Goal: Find specific page/section: Find specific page/section

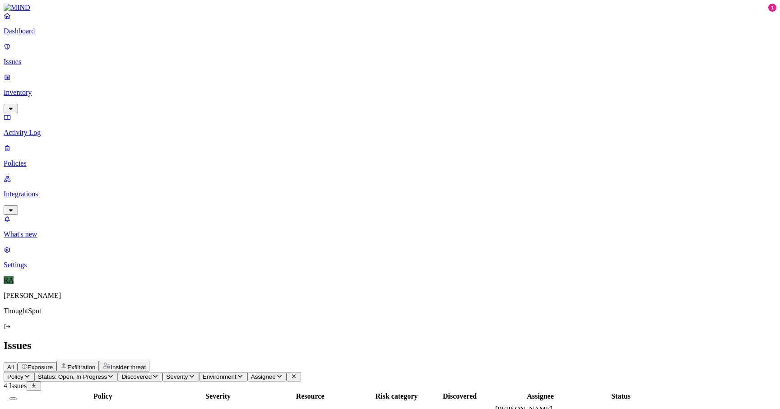
click at [63, 88] on p "Inventory" at bounding box center [390, 92] width 773 height 8
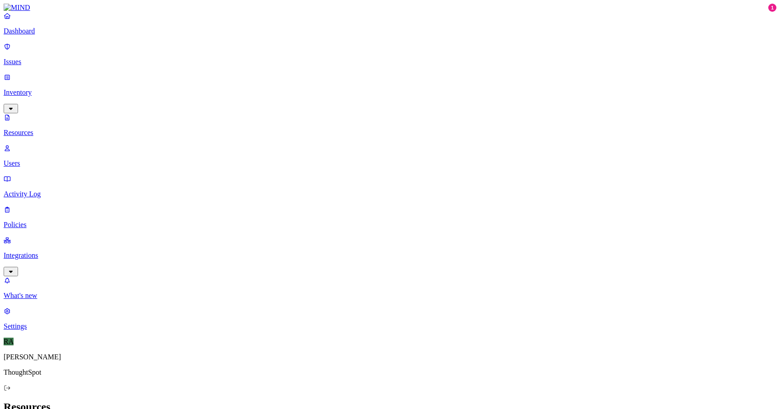
click at [40, 159] on p "Users" at bounding box center [390, 163] width 773 height 8
paste input "[PERSON_NAME]"
type input "[PERSON_NAME]"
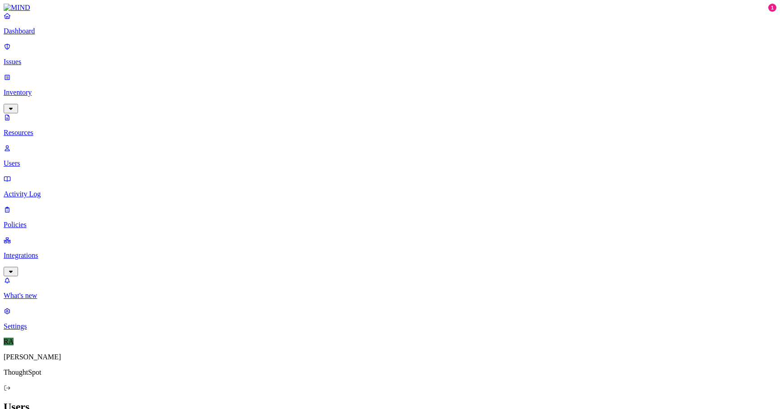
paste input "[PERSON_NAME]"
type input "[PERSON_NAME]"
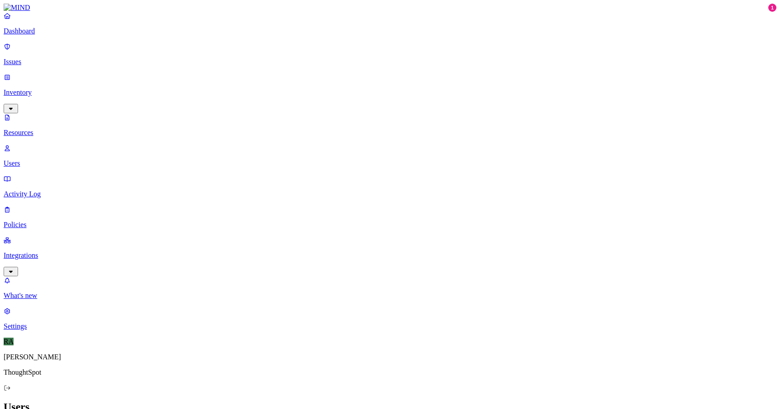
paste input "[PERSON_NAME]"
type input "[PERSON_NAME]"
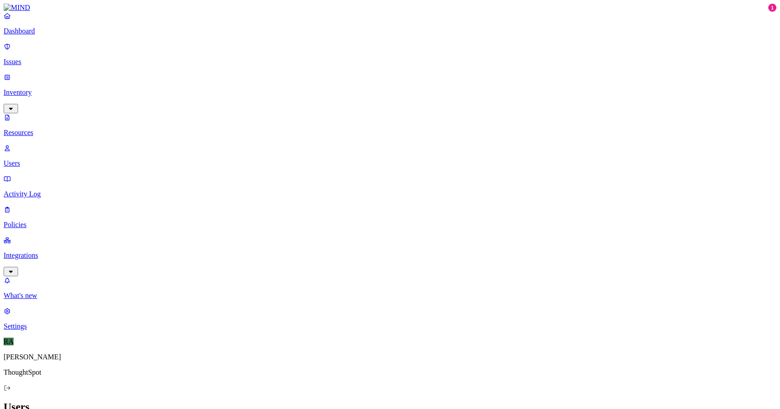
paste input "[PERSON_NAME]"
type input "[PERSON_NAME]"
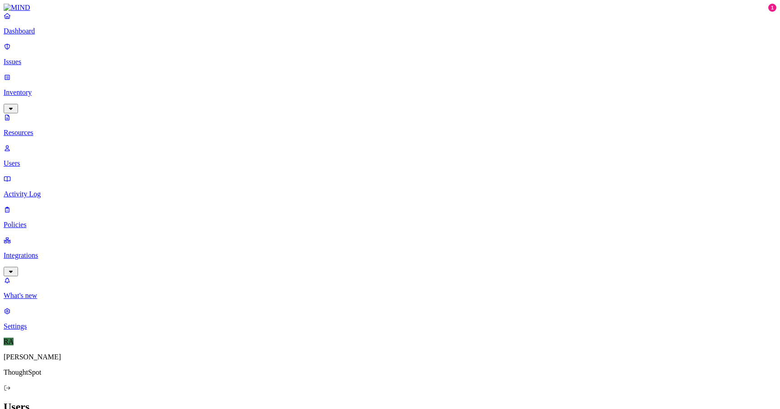
paste input "[PERSON_NAME]"
type input "[PERSON_NAME]"
paste input "[PERSON_NAME]"
type input "[PERSON_NAME]"
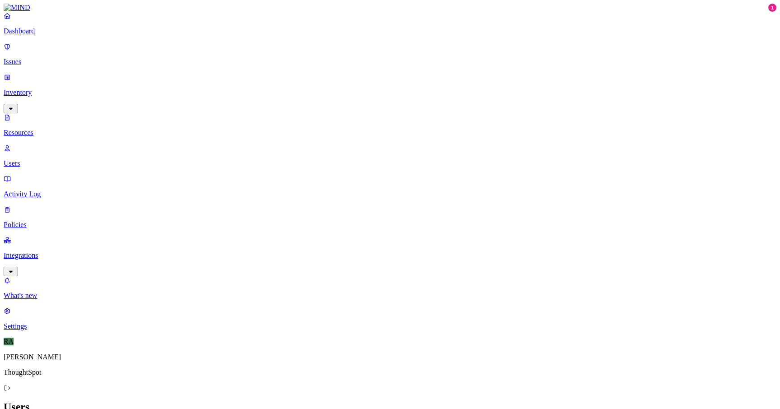
paste input "[PERSON_NAME]"
type input "[PERSON_NAME]"
drag, startPoint x: 163, startPoint y: 69, endPoint x: 174, endPoint y: 115, distance: 47.2
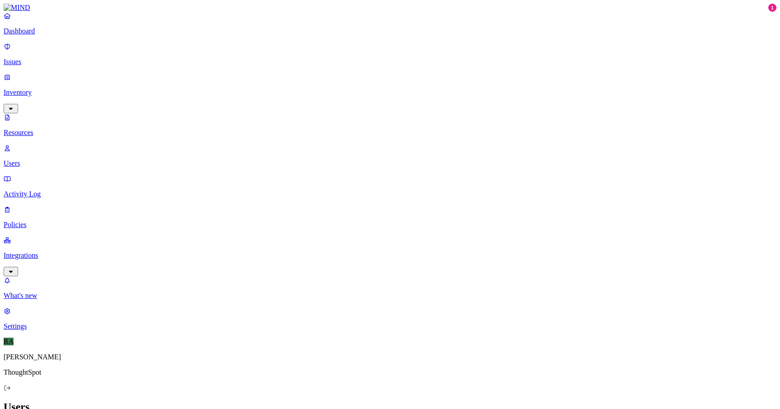
paste input "[PERSON_NAME]"
type input "[PERSON_NAME]"
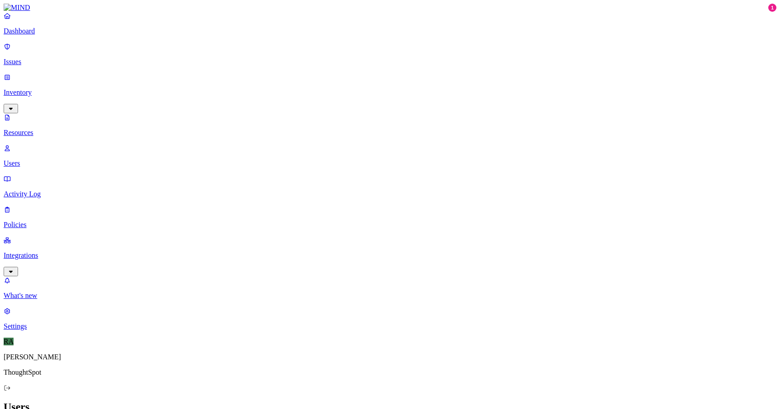
paste input "[PERSON_NAME]"
type input "[PERSON_NAME]"
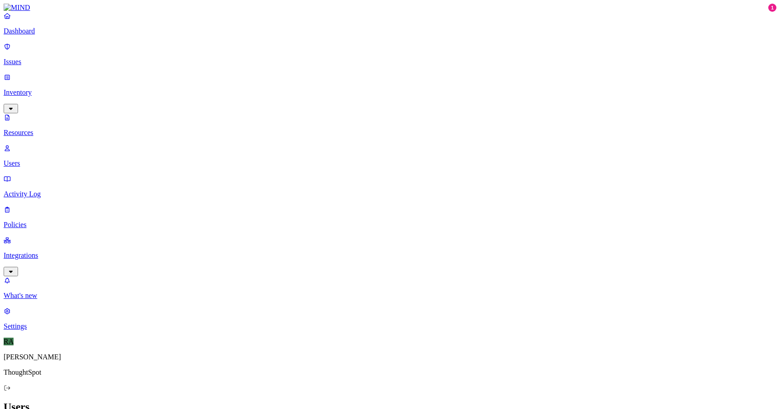
paste input "Md [PERSON_NAME]"
type input "Md [PERSON_NAME]"
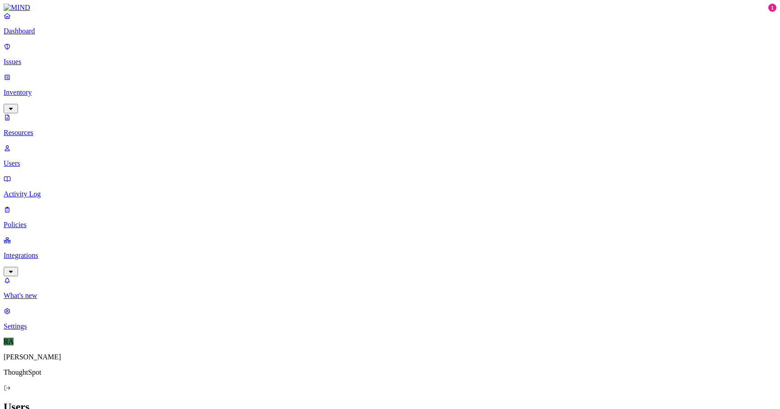
paste input "Sreeparvathi S"
type input "Sreeparvathi S"
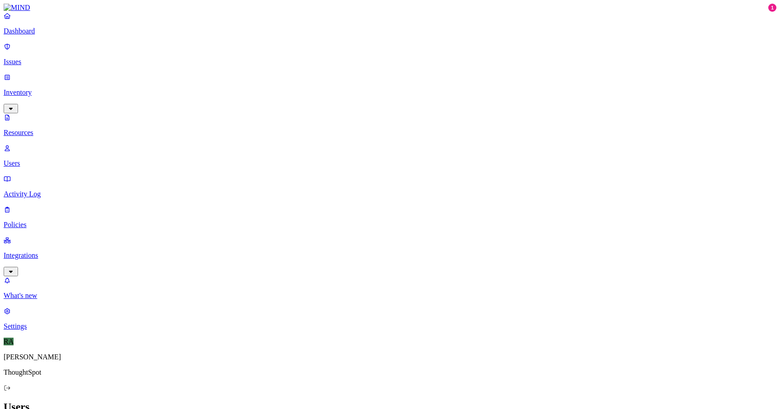
paste input "[PERSON_NAME]"
type input "[PERSON_NAME]"
paste input "[PERSON_NAME]"
type input "[PERSON_NAME]"
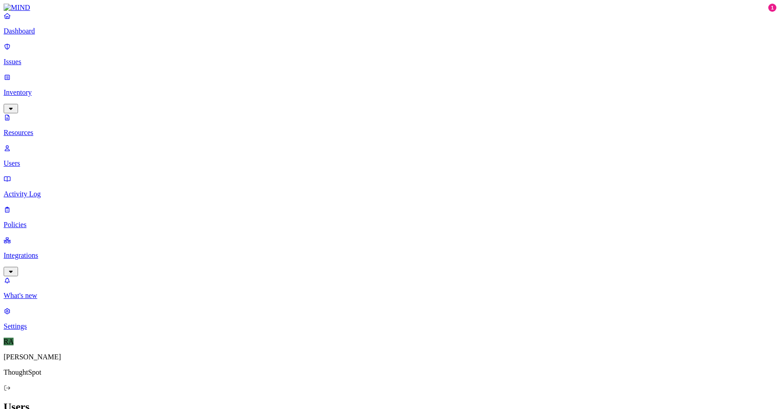
paste input "[PERSON_NAME]"
type input "[PERSON_NAME]"
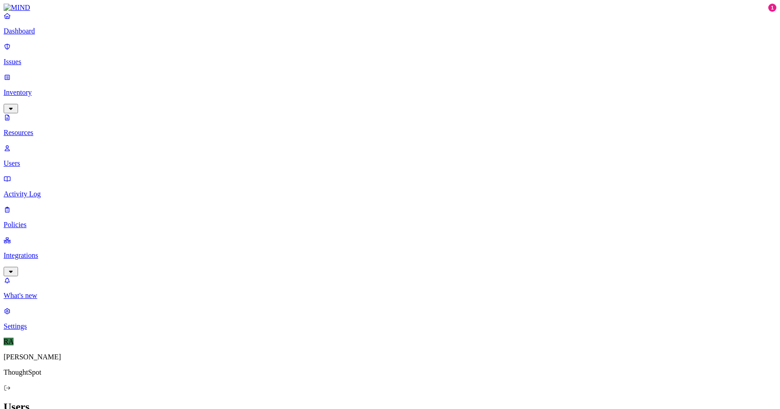
paste input "[PERSON_NAME]"
type input "[PERSON_NAME]"
paste input "[PERSON_NAME] Dash"
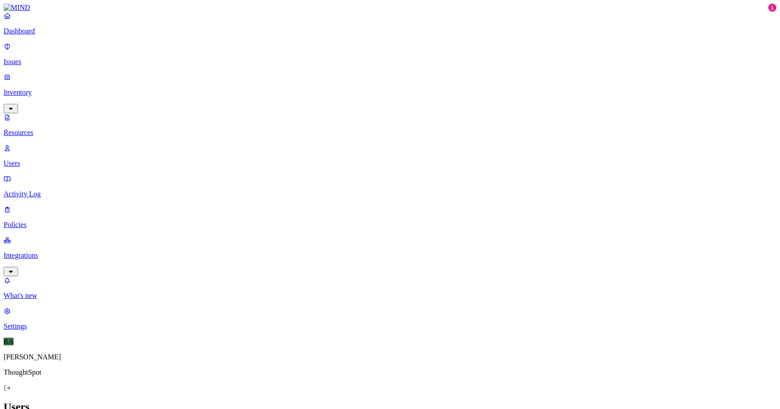
type input "[PERSON_NAME] Dash"
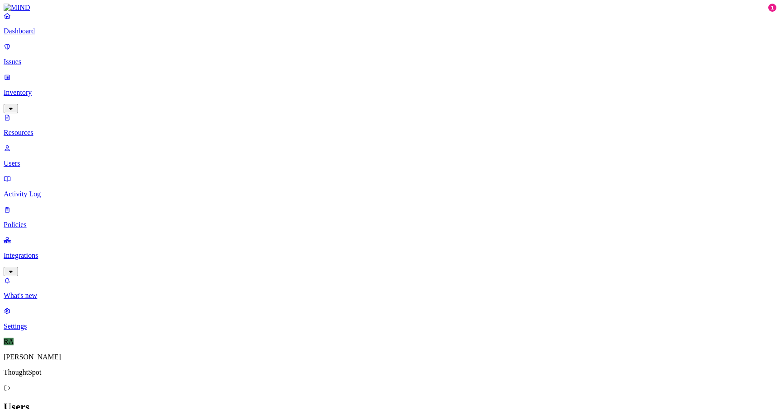
paste input "[PERSON_NAME]"
type input "[PERSON_NAME]"
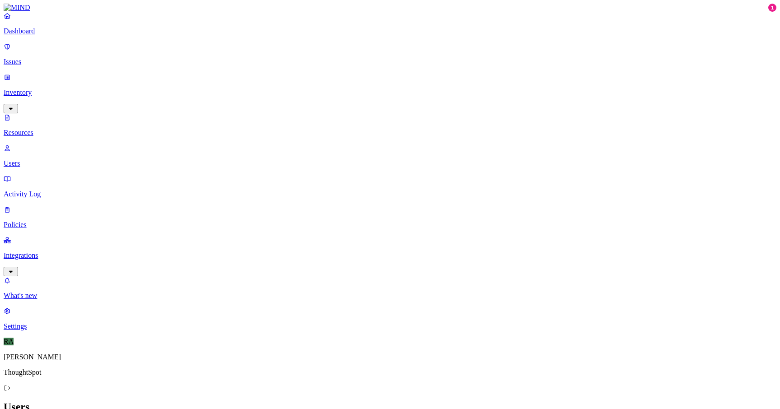
paste input "[PERSON_NAME]"
type input "[PERSON_NAME]"
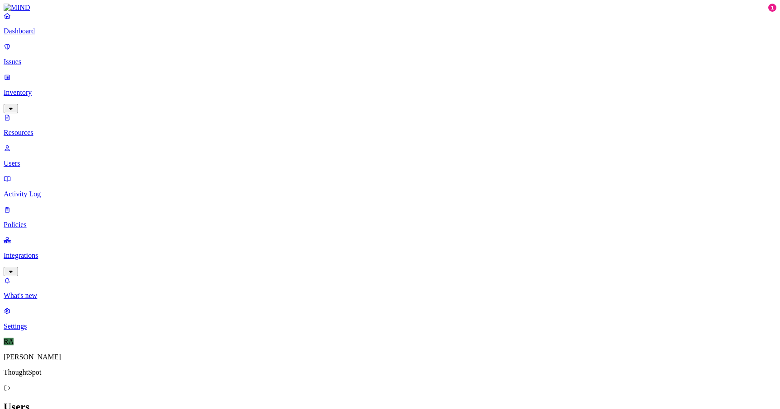
paste input "[DEMOGRAPHIC_DATA][PERSON_NAME]"
type input "[DEMOGRAPHIC_DATA][PERSON_NAME]"
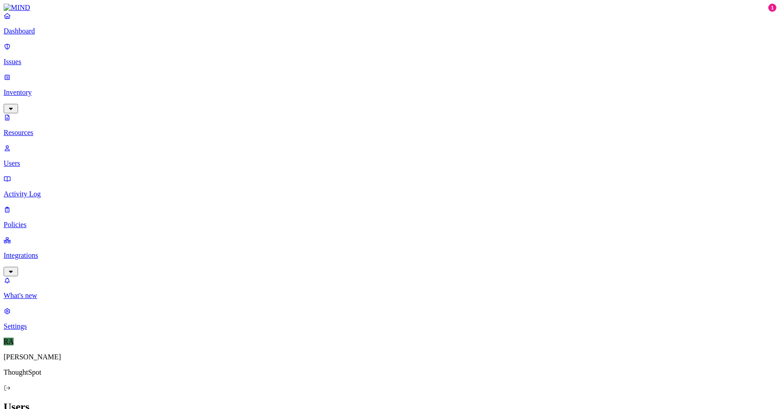
paste input "[PERSON_NAME]"
type input "[PERSON_NAME]"
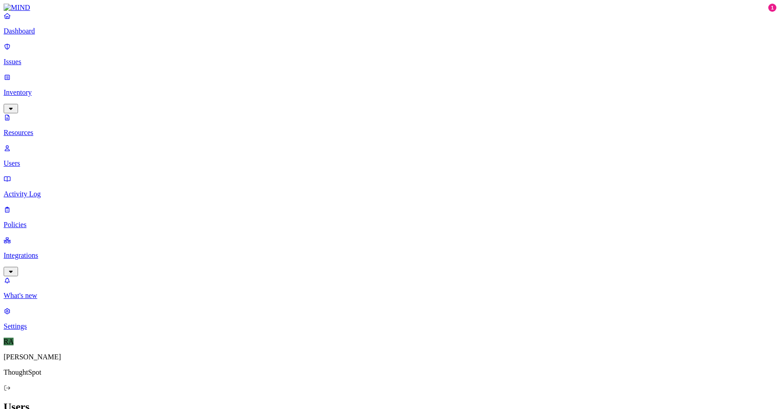
paste input "[PERSON_NAME]"
type input "[PERSON_NAME]"
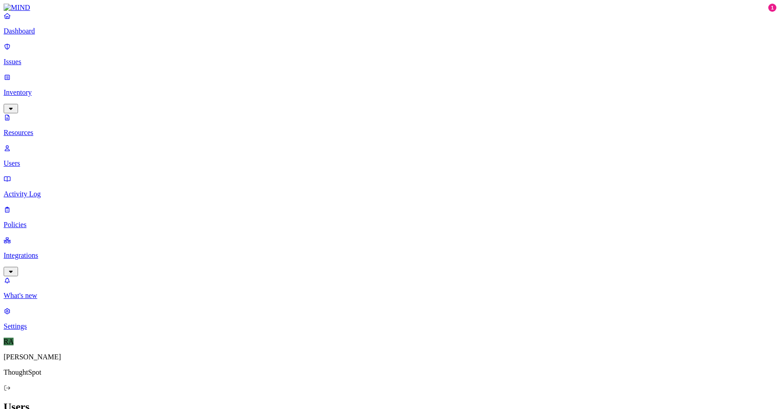
paste input "[PERSON_NAME]"
type input "[PERSON_NAME]"
